Goal: Navigation & Orientation: Find specific page/section

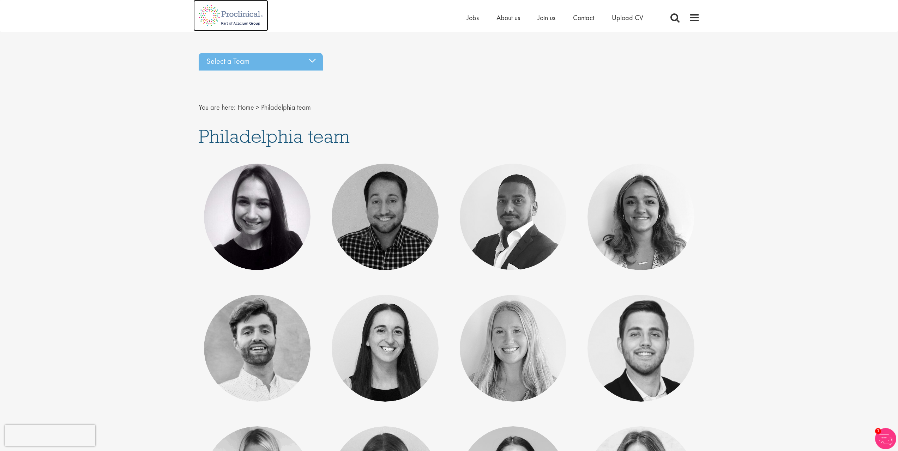
click at [230, 14] on img at bounding box center [230, 15] width 75 height 31
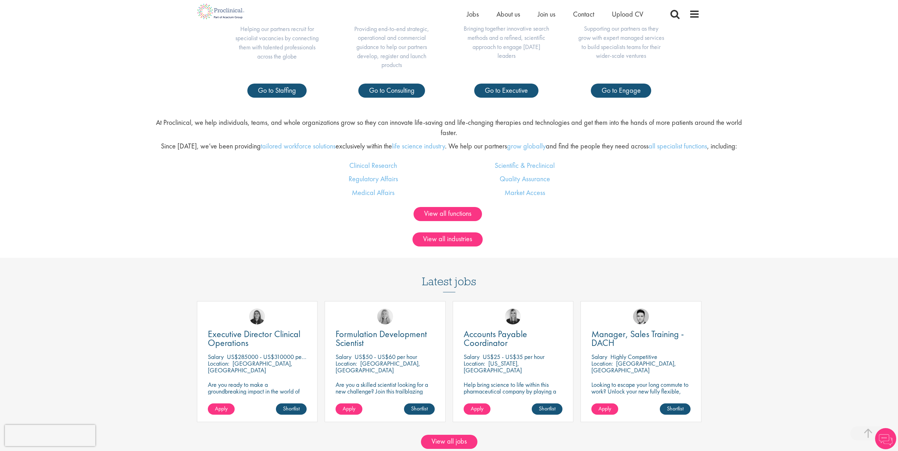
scroll to position [565, 0]
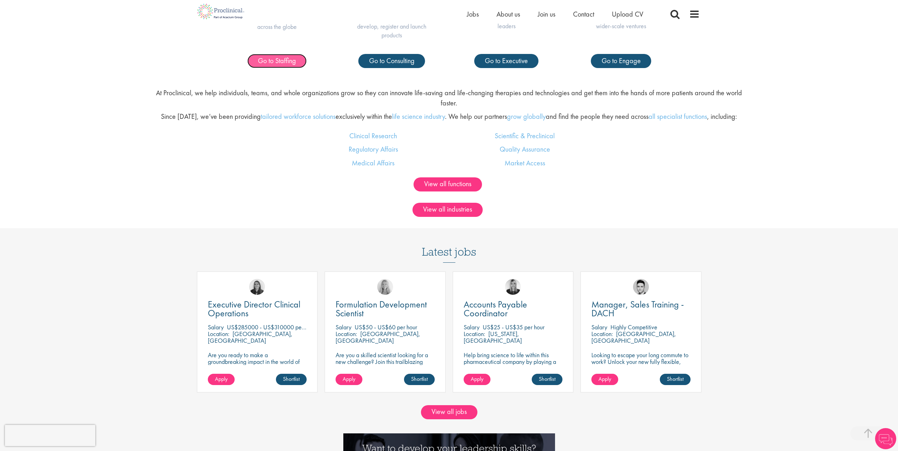
click at [268, 58] on span "Go to Staffing" at bounding box center [277, 60] width 38 height 9
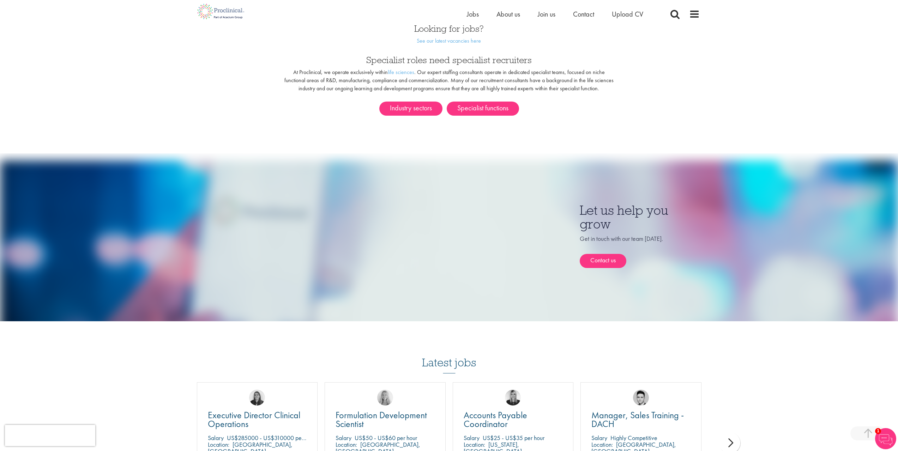
scroll to position [384, 0]
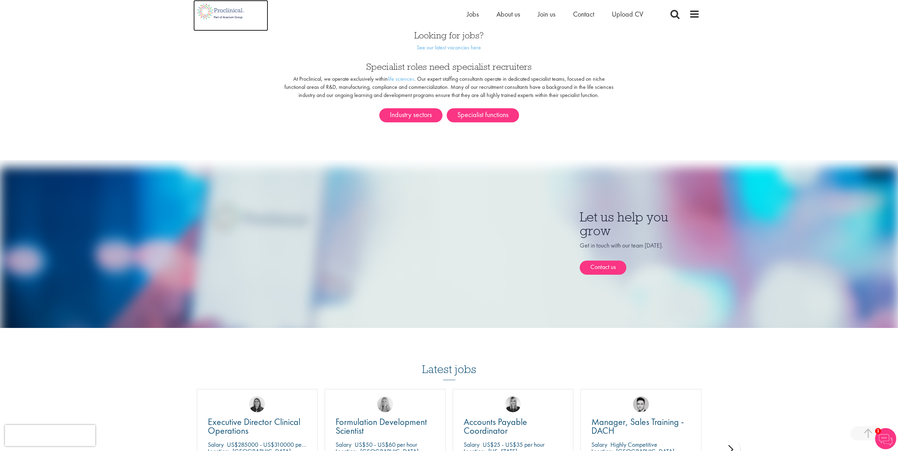
click at [209, 12] on img at bounding box center [220, 11] width 55 height 23
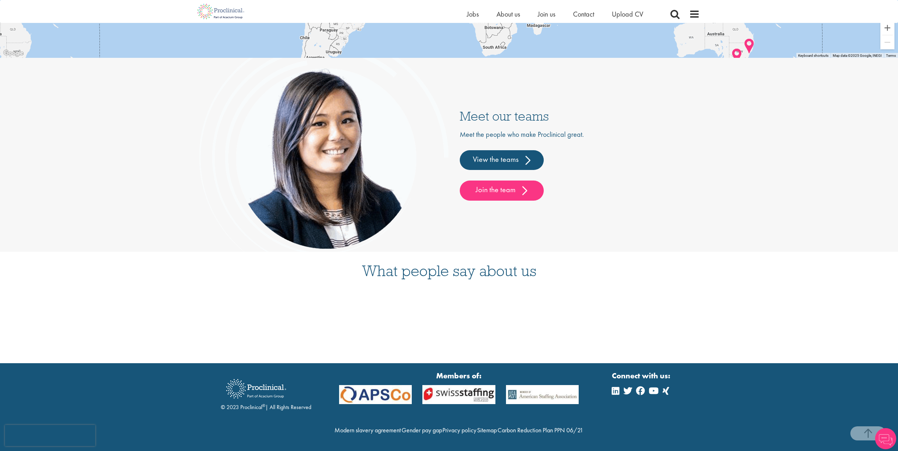
scroll to position [1943, 0]
